Goal: Use online tool/utility

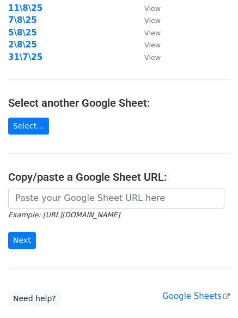
scroll to position [189, 0]
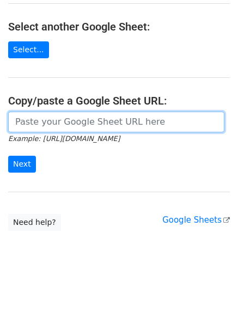
click at [86, 126] on input "url" at bounding box center [116, 122] width 216 height 21
paste input "https://docs.google.com/spreadsheets/d/1pmsJsIJeGOFrYBYeoDyzvgQLftd1knDs_CmlQiD…"
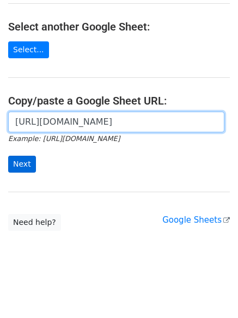
scroll to position [0, 228]
type input "https://docs.google.com/spreadsheets/d/1pmsJsIJeGOFrYBYeoDyzvgQLftd1knDs_CmlQiD…"
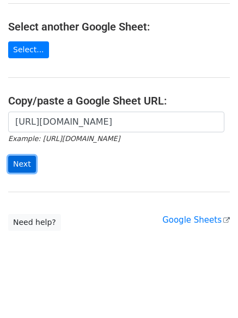
click at [21, 165] on input "Next" at bounding box center [22, 164] width 28 height 17
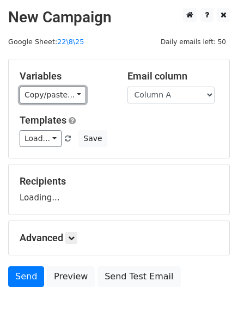
click at [64, 96] on link "Copy/paste..." at bounding box center [53, 95] width 67 height 17
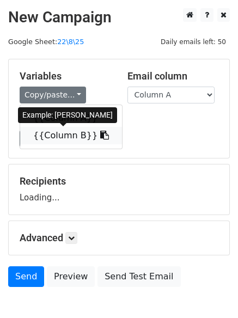
click at [67, 141] on link "{{Column B}}" at bounding box center [71, 135] width 102 height 17
